Goal: Task Accomplishment & Management: Use online tool/utility

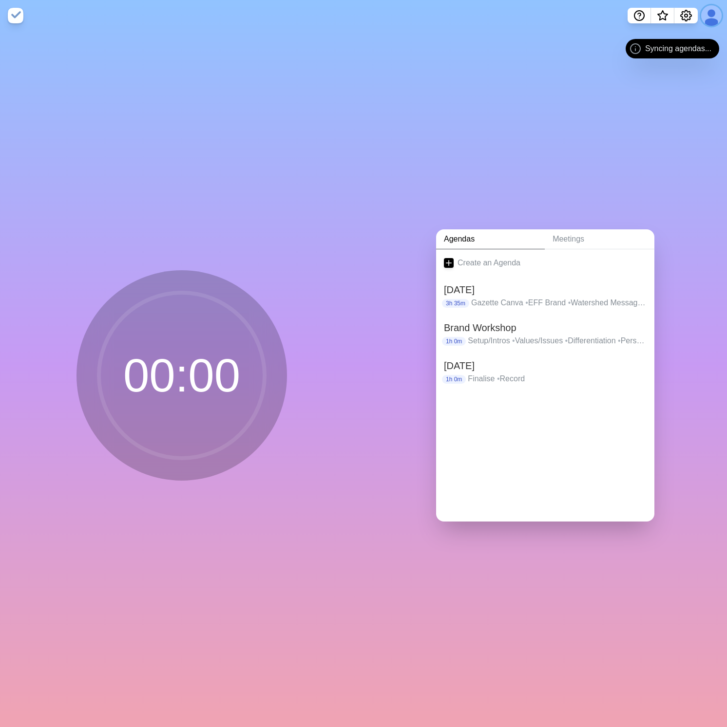
click at [709, 20] on button at bounding box center [711, 15] width 20 height 20
click at [687, 39] on p "Sign out" at bounding box center [696, 37] width 29 height 12
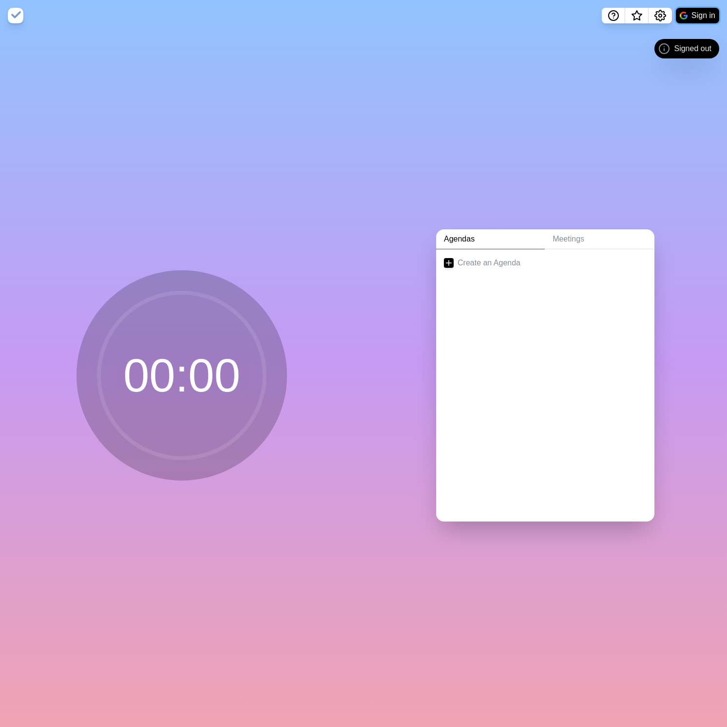
click at [700, 16] on button "Sign in" at bounding box center [697, 16] width 43 height 16
click at [500, 265] on link "Create an Agenda" at bounding box center [545, 262] width 218 height 27
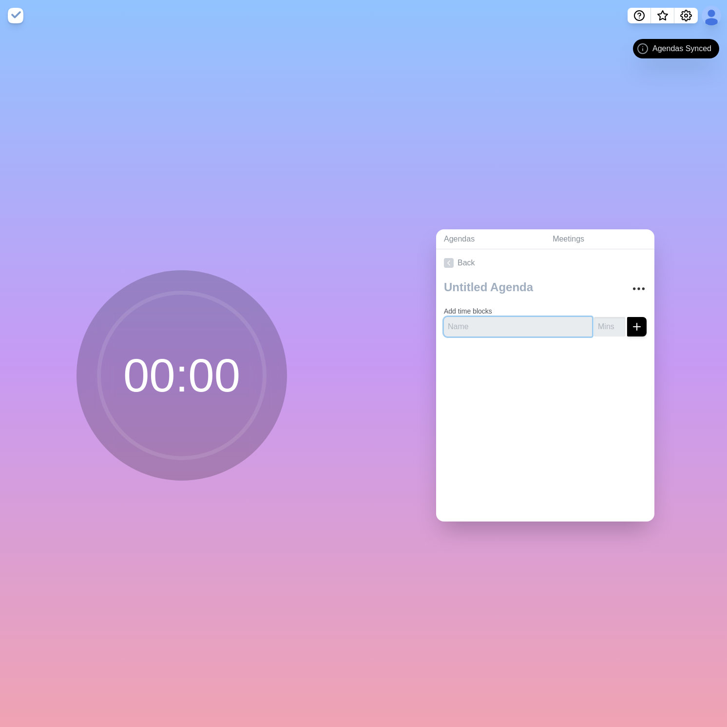
click at [470, 317] on input "text" at bounding box center [518, 326] width 148 height 19
type input "Welcome & Framing"
click at [581, 324] on div "Welcome & Framing" at bounding box center [545, 326] width 203 height 19
click at [594, 323] on input "number" at bounding box center [609, 326] width 31 height 19
type input "5"
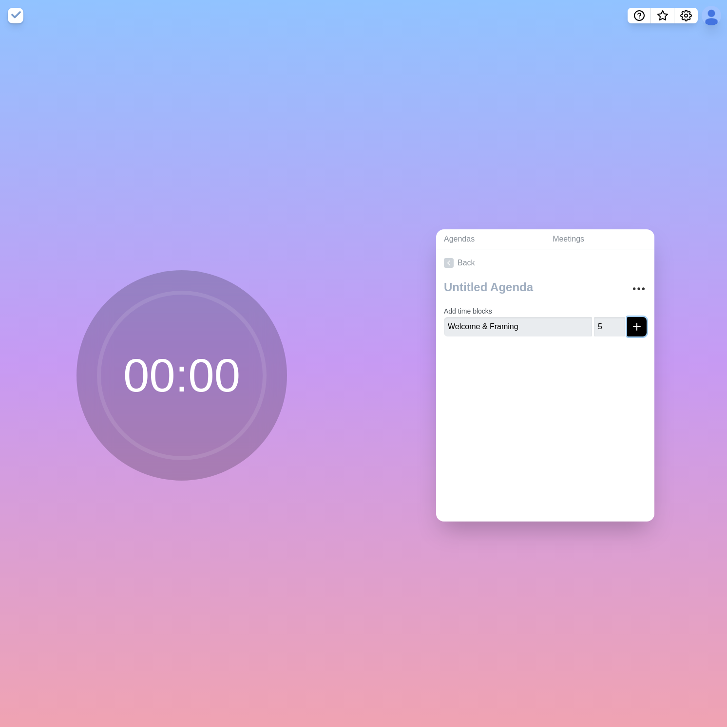
click at [633, 323] on button "submit" at bounding box center [636, 326] width 19 height 19
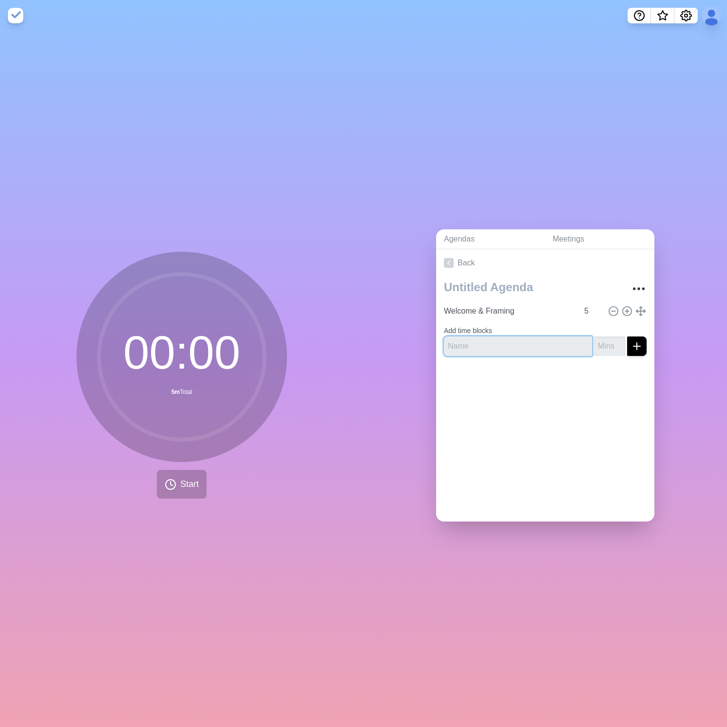
click at [490, 346] on input "text" at bounding box center [518, 346] width 148 height 19
type input "Check"
click at [482, 339] on input "text" at bounding box center [518, 346] width 148 height 19
type input "Check-in / Headlines"
type input "10"
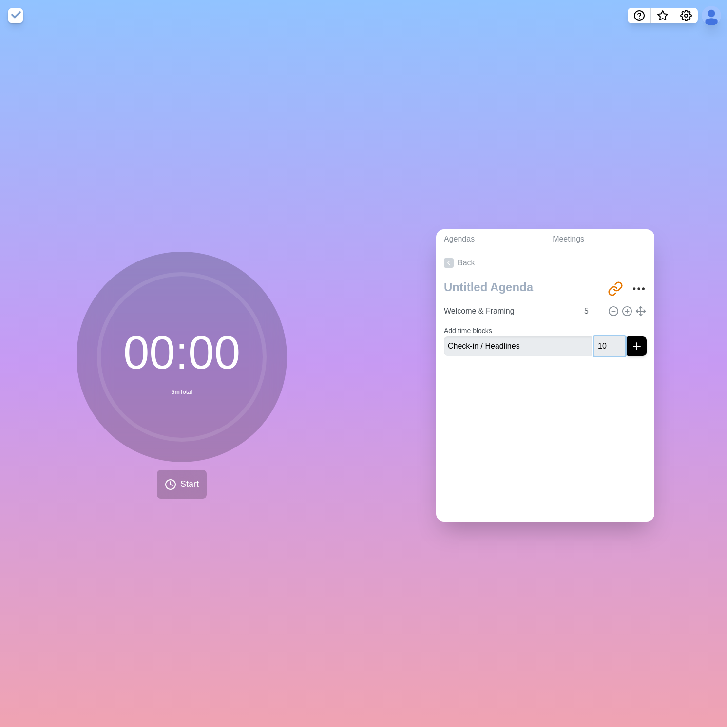
click at [627, 337] on button "submit" at bounding box center [636, 346] width 19 height 19
click at [474, 344] on input "text" at bounding box center [518, 353] width 148 height 19
type input "AUD: sense-check"
type input "5"
click at [637, 351] on line "submit" at bounding box center [637, 354] width 0 height 7
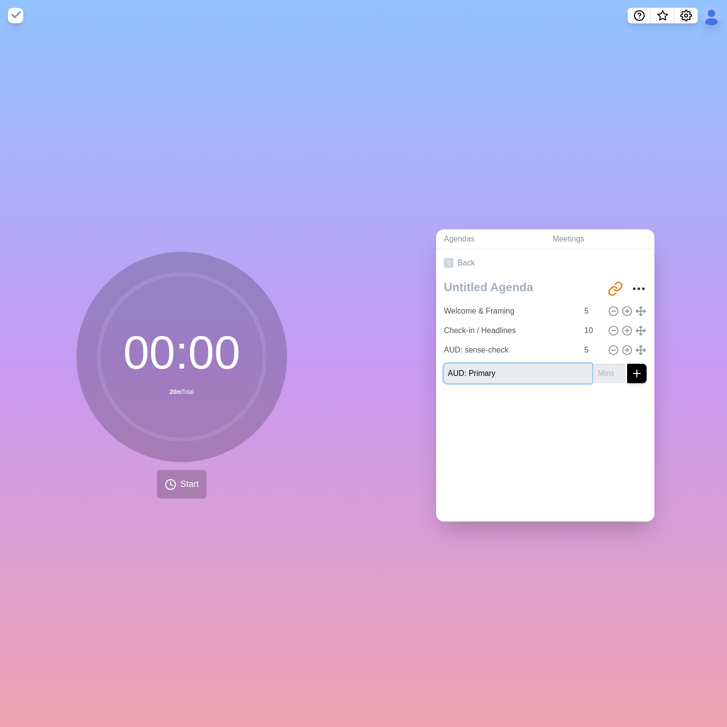
type input "AUD: Primary"
type input "30"
click at [631, 369] on icon "submit" at bounding box center [637, 374] width 12 height 12
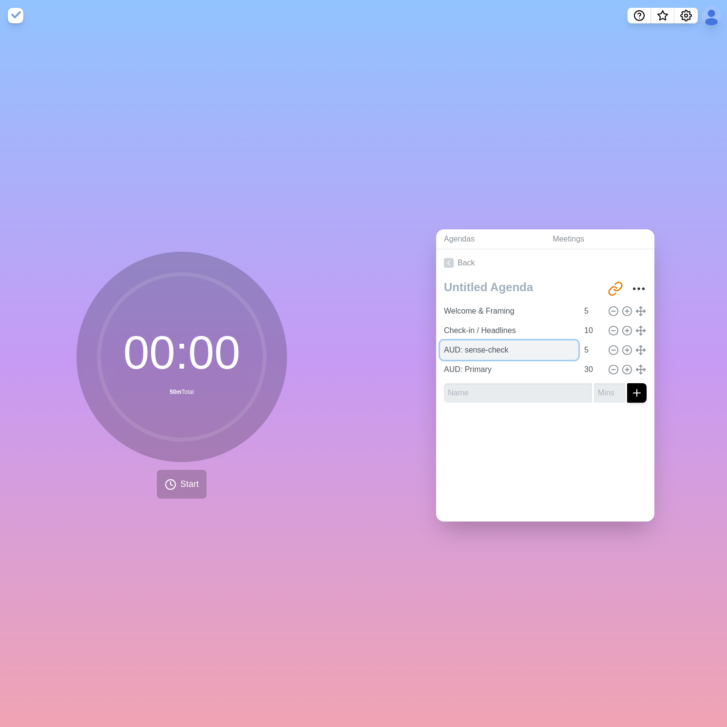
click at [474, 347] on input "AUD: sense-check" at bounding box center [509, 349] width 138 height 19
click at [461, 346] on input "AUD: sense-check" at bounding box center [509, 349] width 138 height 19
type input "AUD: Sense-check"
click at [467, 390] on input "text" at bounding box center [518, 392] width 148 height 19
type input "AUD: Secondary"
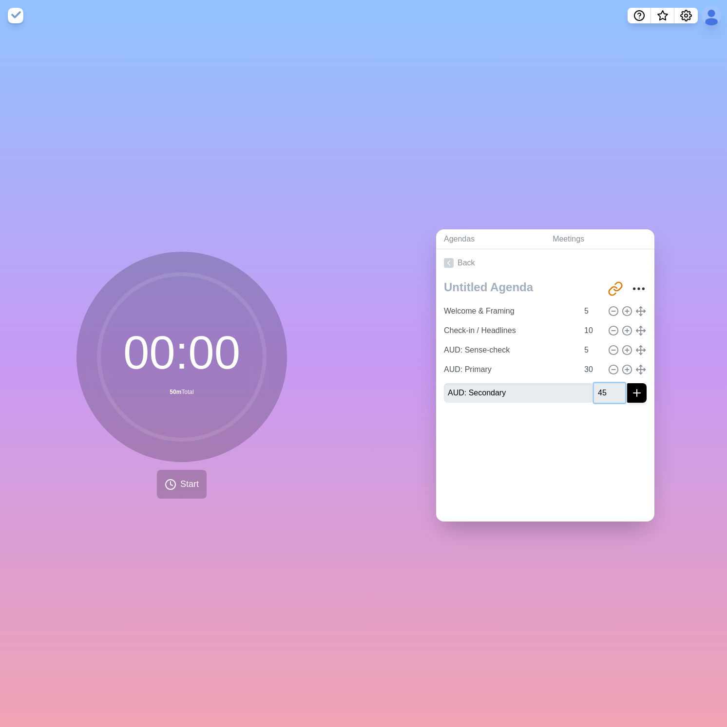
type input "45"
click at [632, 391] on button "submit" at bounding box center [636, 392] width 19 height 19
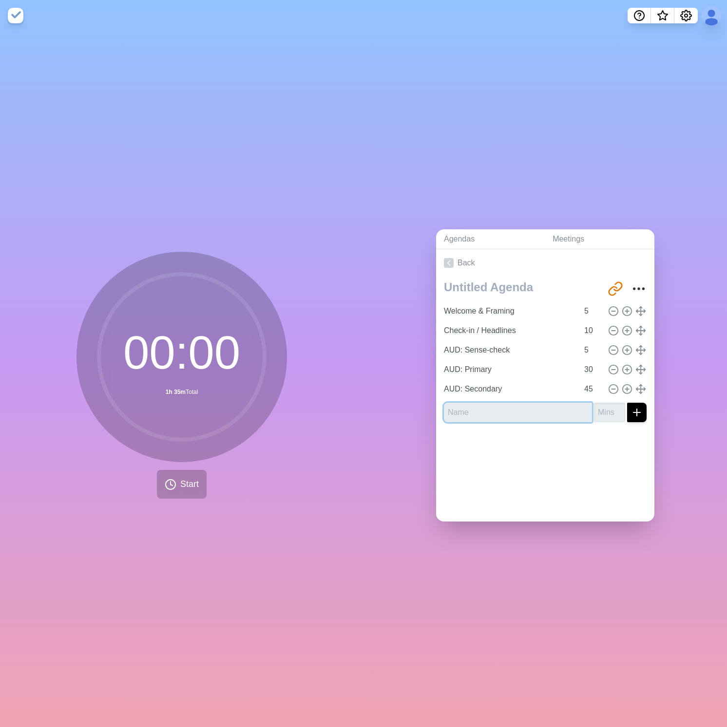
click at [465, 403] on input "text" at bounding box center [518, 412] width 148 height 19
type input "AUD: Internal"
type input "10"
click at [631, 409] on icon "submit" at bounding box center [637, 413] width 12 height 12
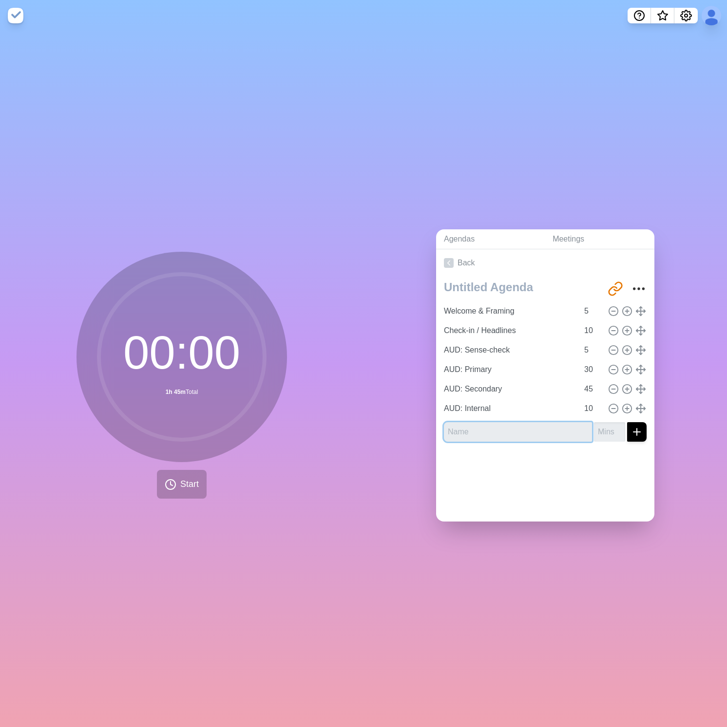
click at [478, 422] on input "text" at bounding box center [518, 431] width 148 height 19
type input "— BREAK —"
type input "10"
click at [631, 430] on icon "submit" at bounding box center [637, 432] width 12 height 12
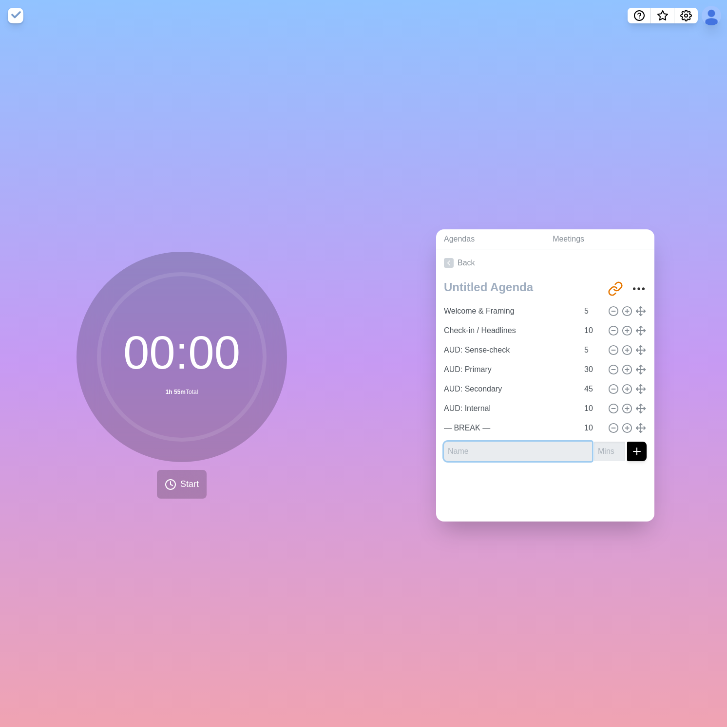
click at [497, 443] on input "text" at bounding box center [518, 451] width 148 height 19
type input "MESS: Primer"
type input "5"
click at [627, 442] on button "submit" at bounding box center [636, 451] width 19 height 19
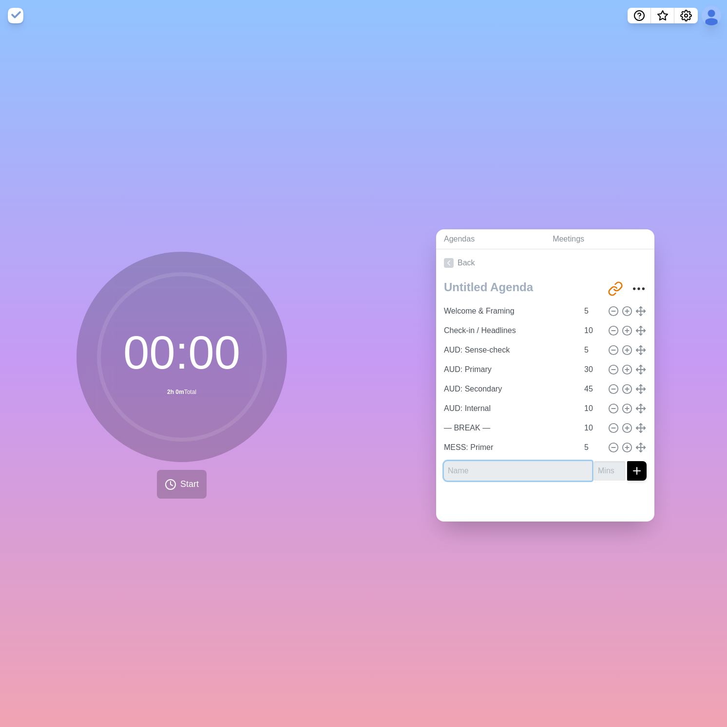
click at [472, 461] on input "text" at bounding box center [518, 470] width 148 height 19
type input "P"
type input "MESS: Positioning"
type input "10"
click at [627, 461] on button "submit" at bounding box center [636, 470] width 19 height 19
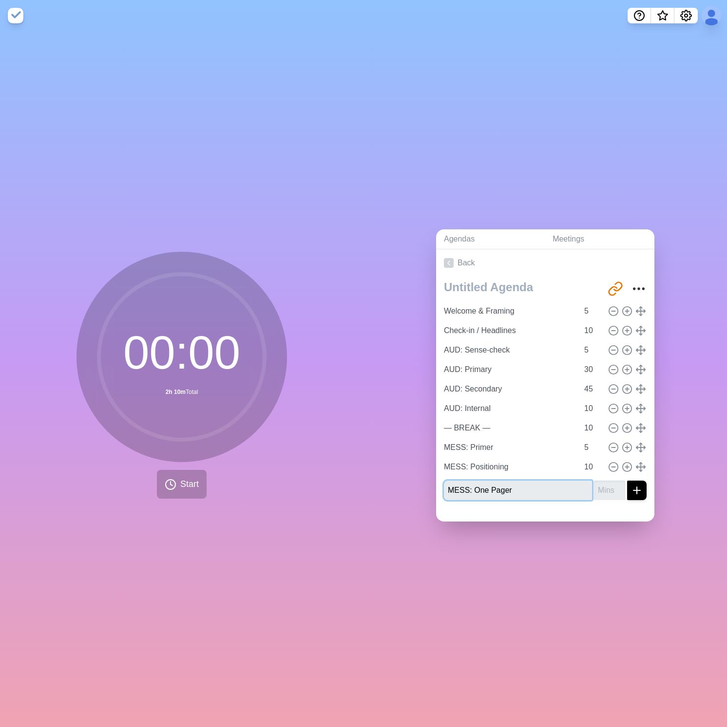
type input "MESS: One Pager"
type input "30"
click at [627, 481] on button "submit" at bounding box center [636, 490] width 19 height 19
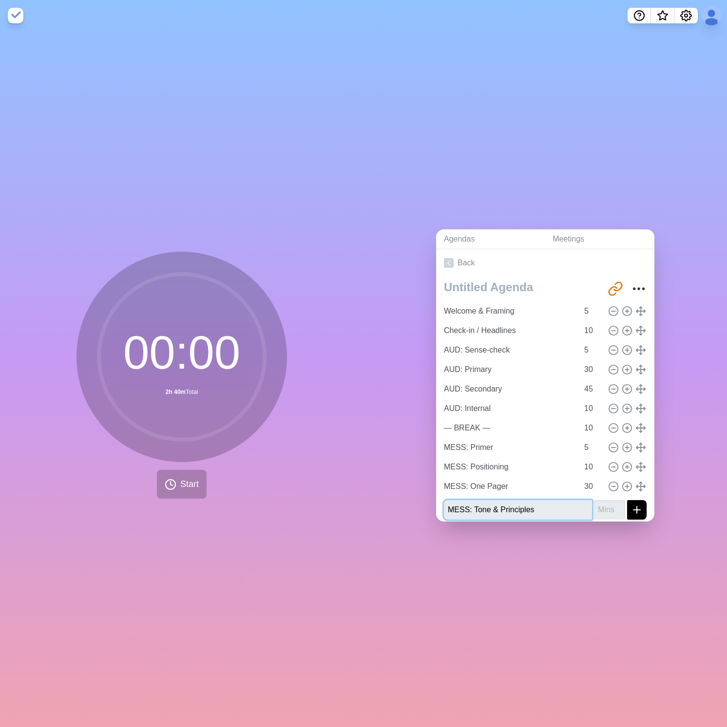
type input "MESS: Tone & Principles"
type input "30"
click at [627, 500] on button "submit" at bounding box center [636, 509] width 19 height 19
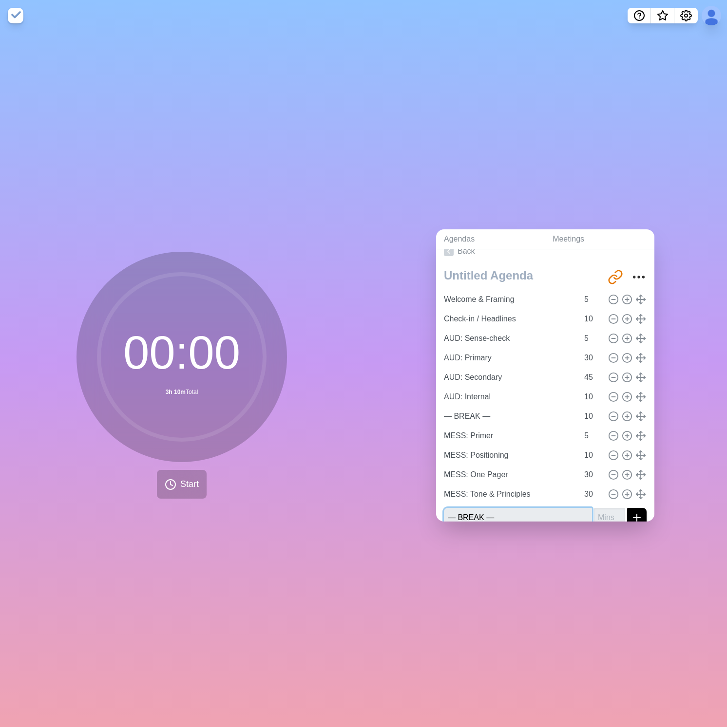
type input "— BREAK —"
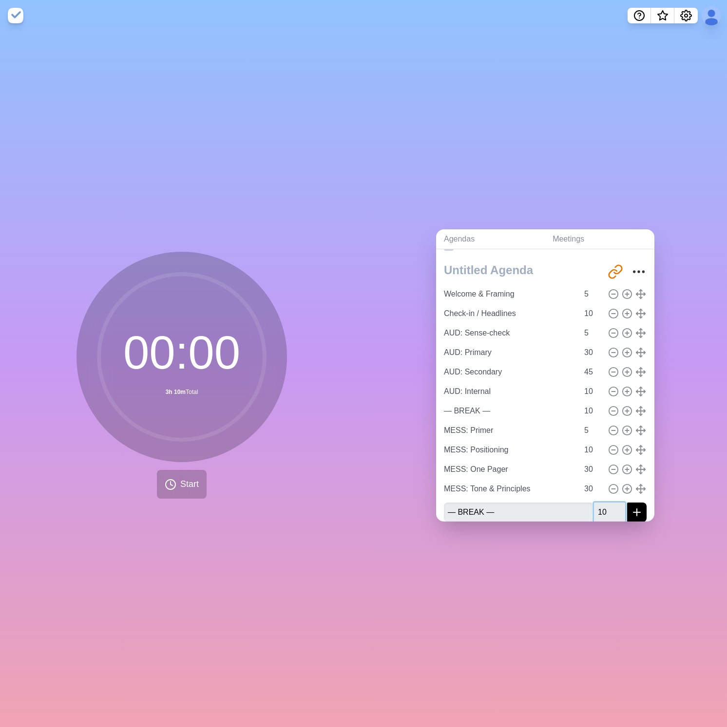
type input "10"
click at [627, 503] on button "submit" at bounding box center [636, 512] width 19 height 19
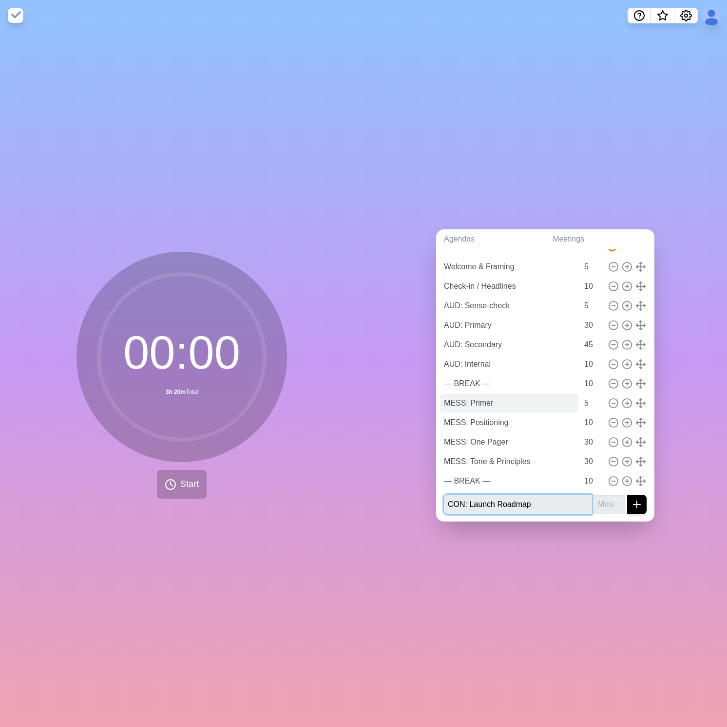
type input "CON: Launch Roadmap"
type input "25"
click at [627, 495] on button "submit" at bounding box center [636, 504] width 19 height 19
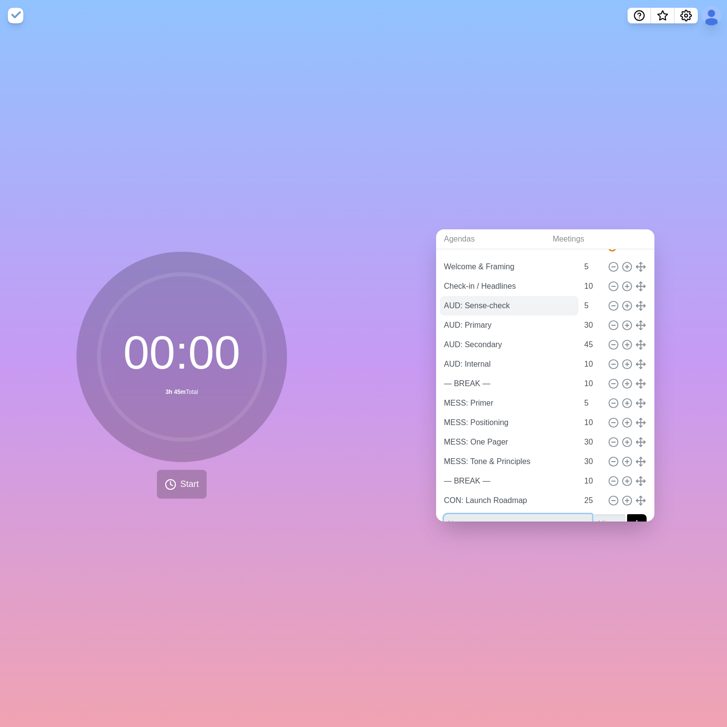
scroll to position [64, 0]
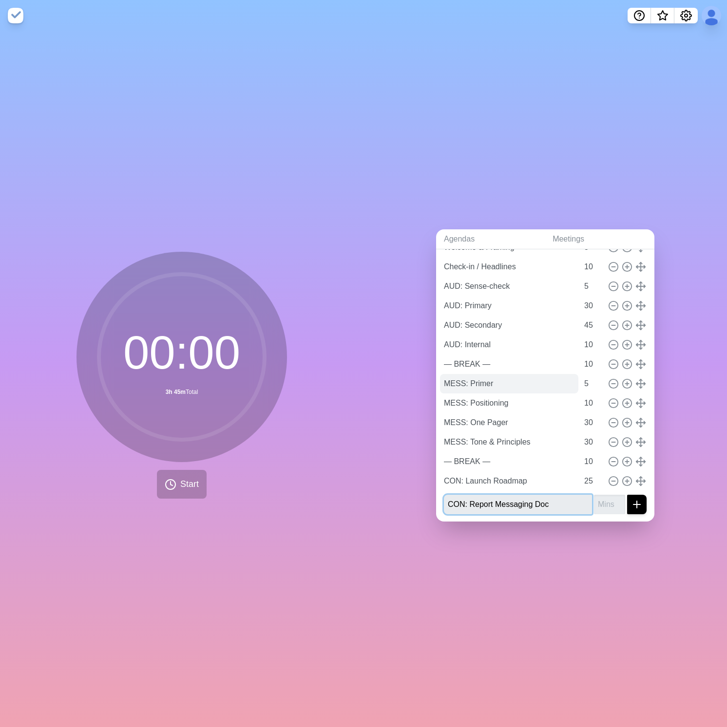
type input "CON: Report Messaging Doc"
type input "10"
click at [627, 495] on button "submit" at bounding box center [636, 504] width 19 height 19
click at [452, 500] on input "text" at bounding box center [518, 504] width 148 height 19
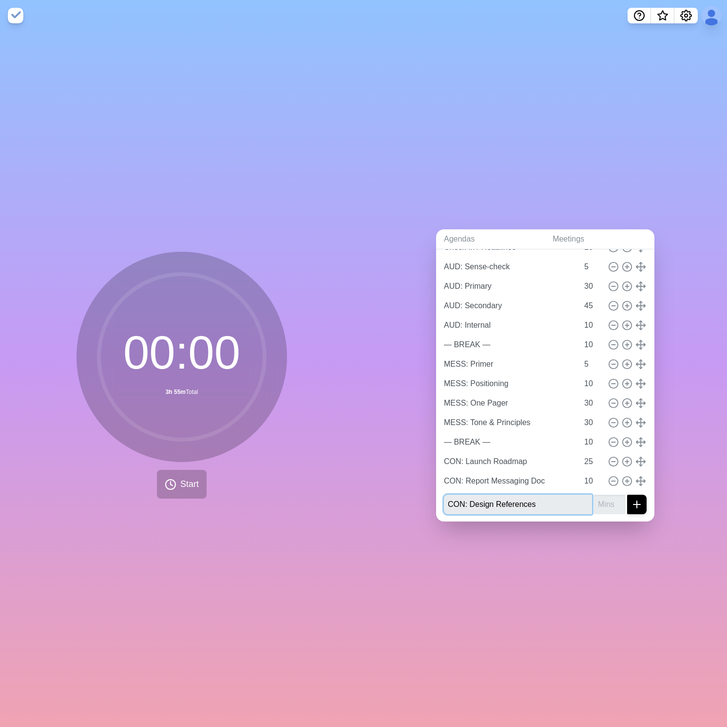
type input "CON: Design References"
type input "10"
click at [627, 495] on button "submit" at bounding box center [636, 504] width 19 height 19
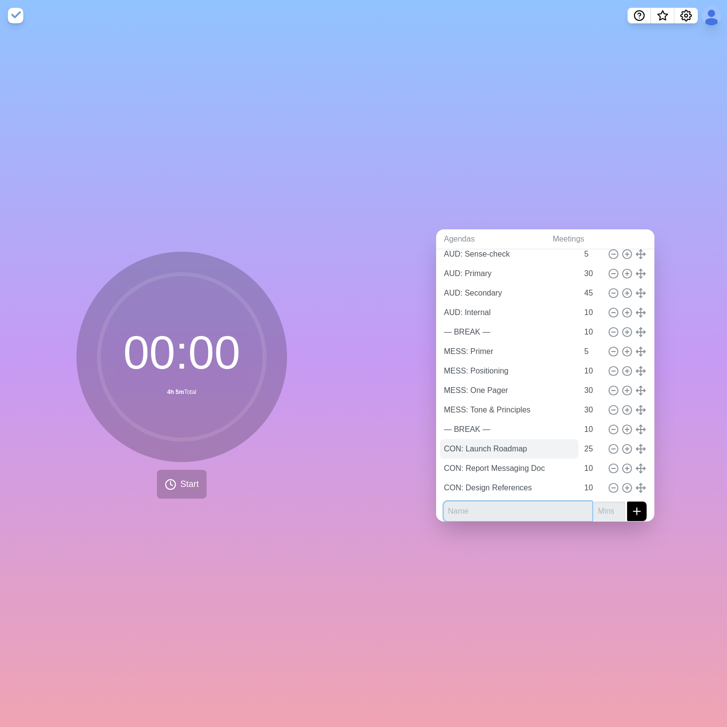
scroll to position [103, 0]
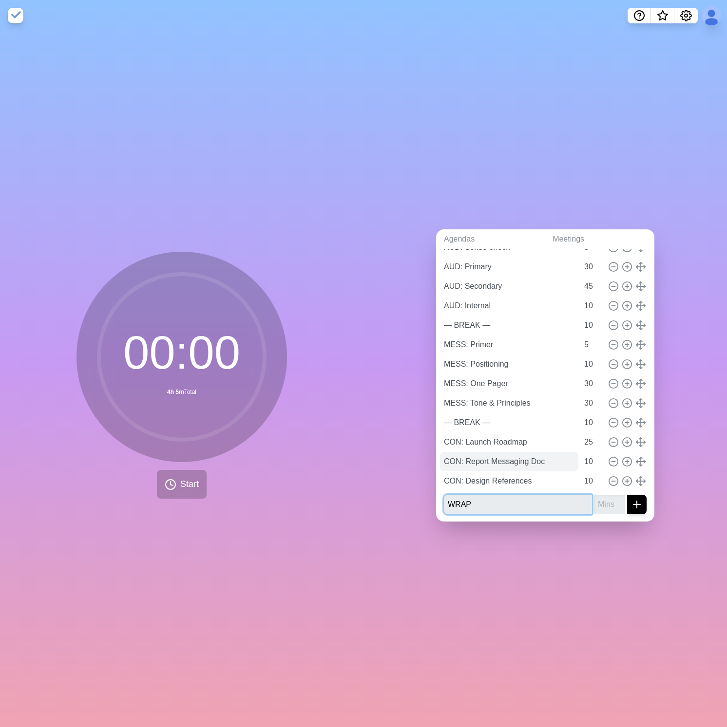
type input "WRAP"
type input "15"
click at [627, 495] on button "submit" at bounding box center [636, 504] width 19 height 19
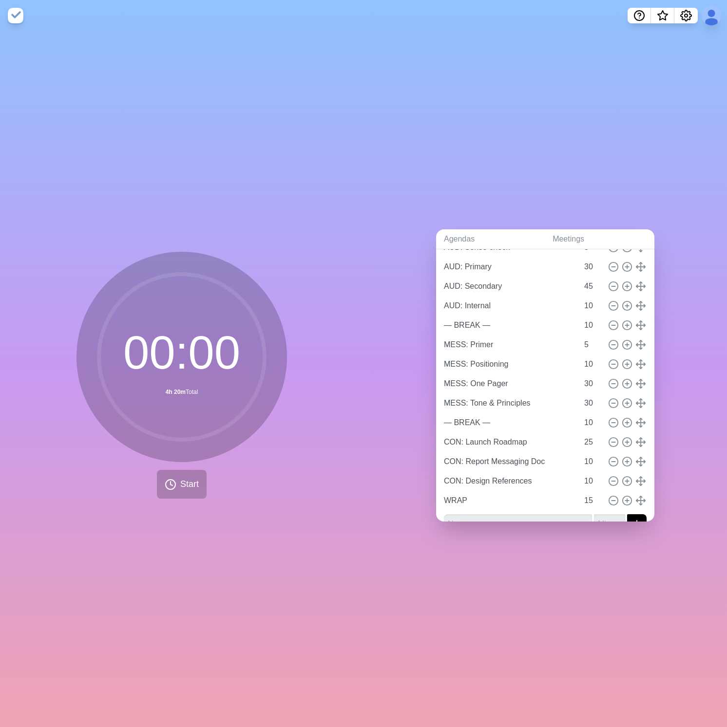
click at [182, 583] on div "00 : 00 4h 20m Total Start" at bounding box center [181, 379] width 363 height 696
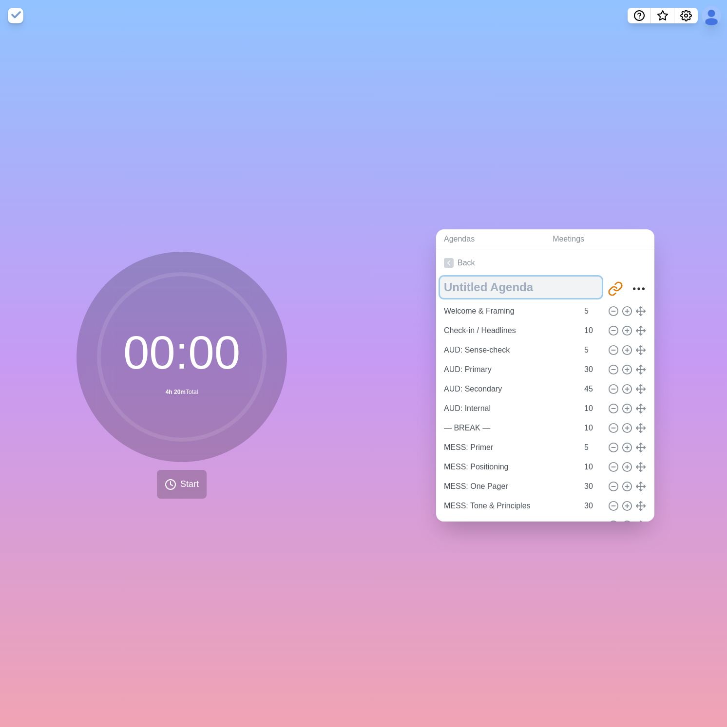
click at [478, 288] on textarea at bounding box center [521, 287] width 162 height 21
type textarea "MJI Kick-off"
click at [297, 179] on div "00 : 00 4h 20m Total Start" at bounding box center [181, 379] width 363 height 696
